Goal: Find specific page/section: Find specific page/section

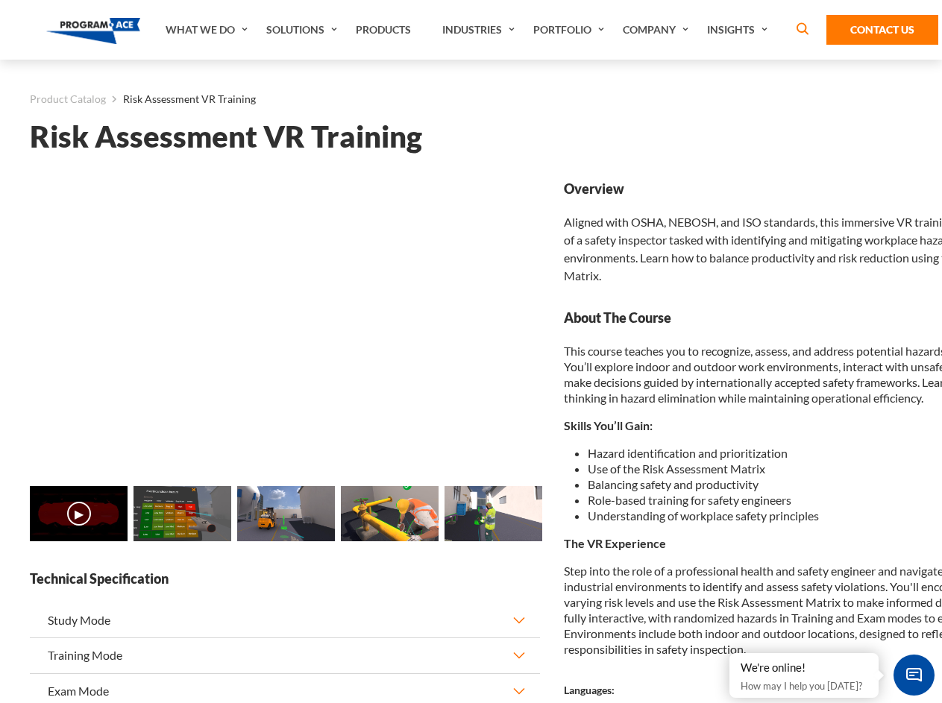
click at [303, 30] on link "Solutions" at bounding box center [303, 30] width 89 height 60
click at [0, 0] on div "AI & Computer Vision Solutions Computer Vision Quality Control AI tools for fas…" at bounding box center [0, 0] width 0 height 0
click at [0, 0] on div "AI & Computer Vision Solutions Virtual Training Solutions Virtual Tour Solution…" at bounding box center [0, 0] width 0 height 0
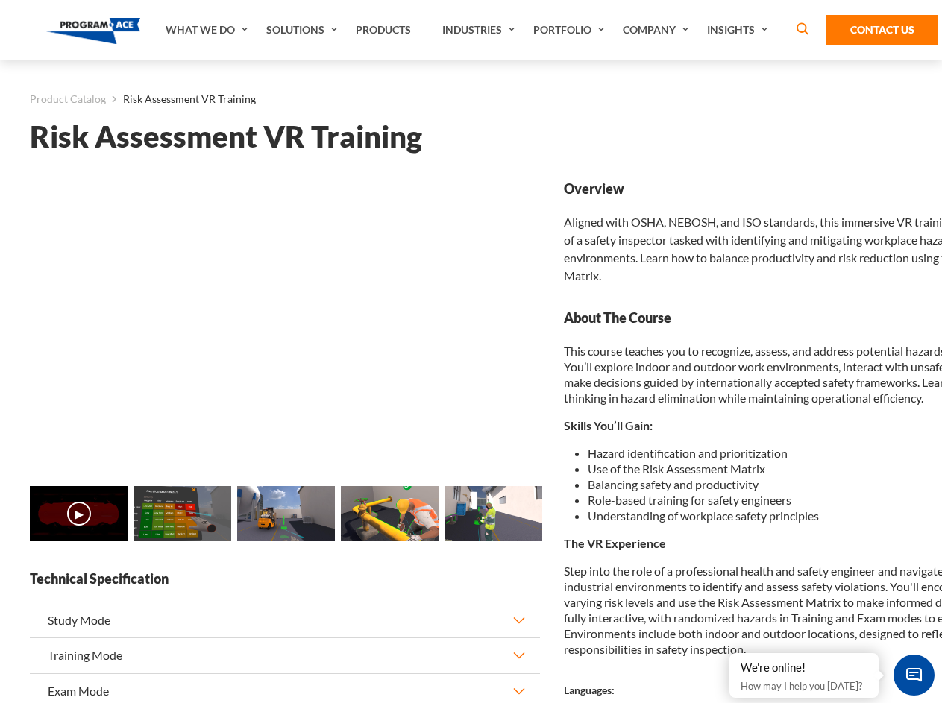
click at [0, 0] on div "AI & Computer Vision Solutions Virtual Training Solutions Virtual Tour Solution…" at bounding box center [0, 0] width 0 height 0
click at [0, 0] on div "AI & Computer Vision Solutions Computer Vision Quality Control AI tools for fas…" at bounding box center [0, 0] width 0 height 0
